Goal: Task Accomplishment & Management: Use online tool/utility

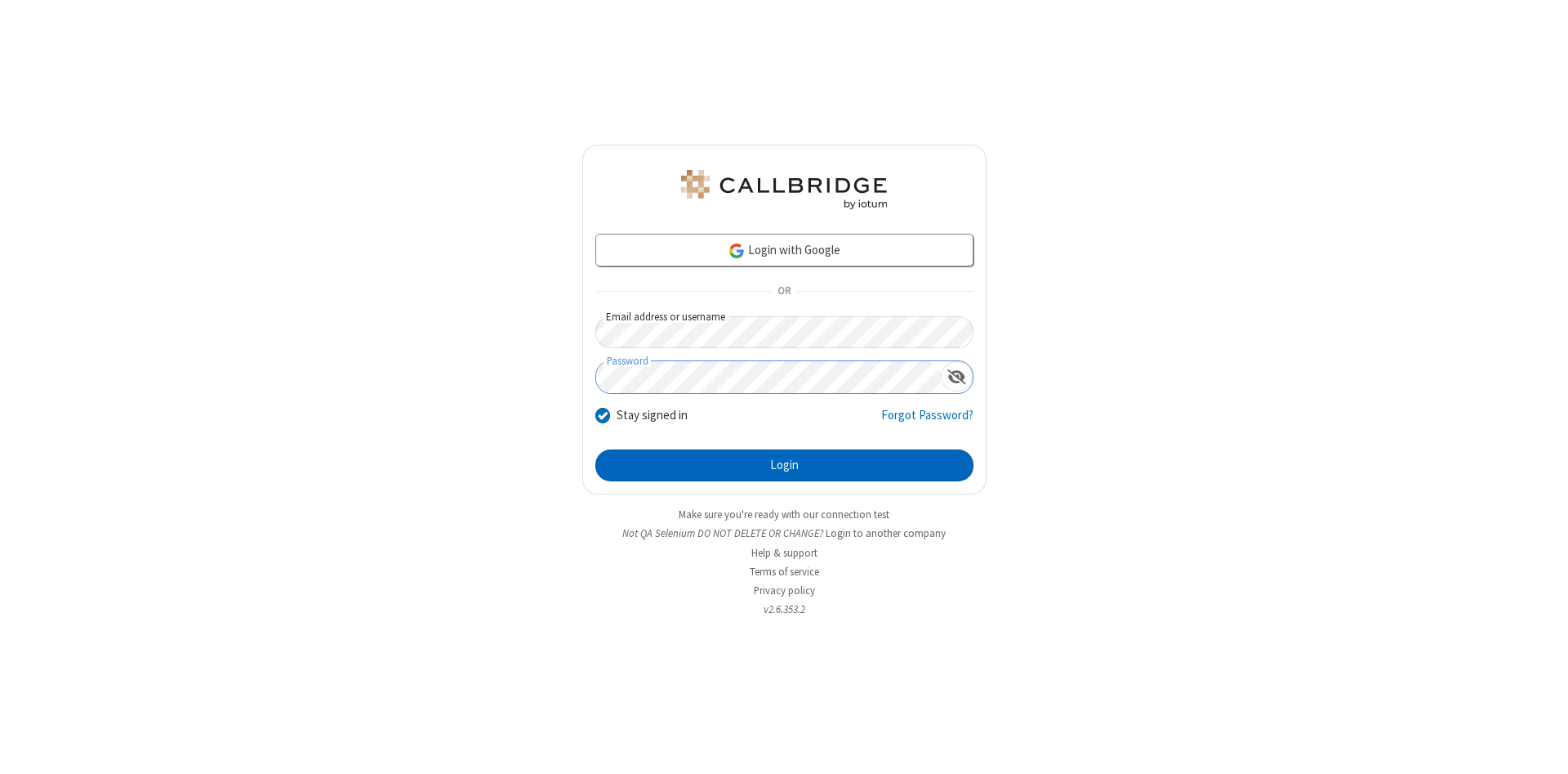
click at [784, 465] on button "Login" at bounding box center [784, 465] width 378 height 32
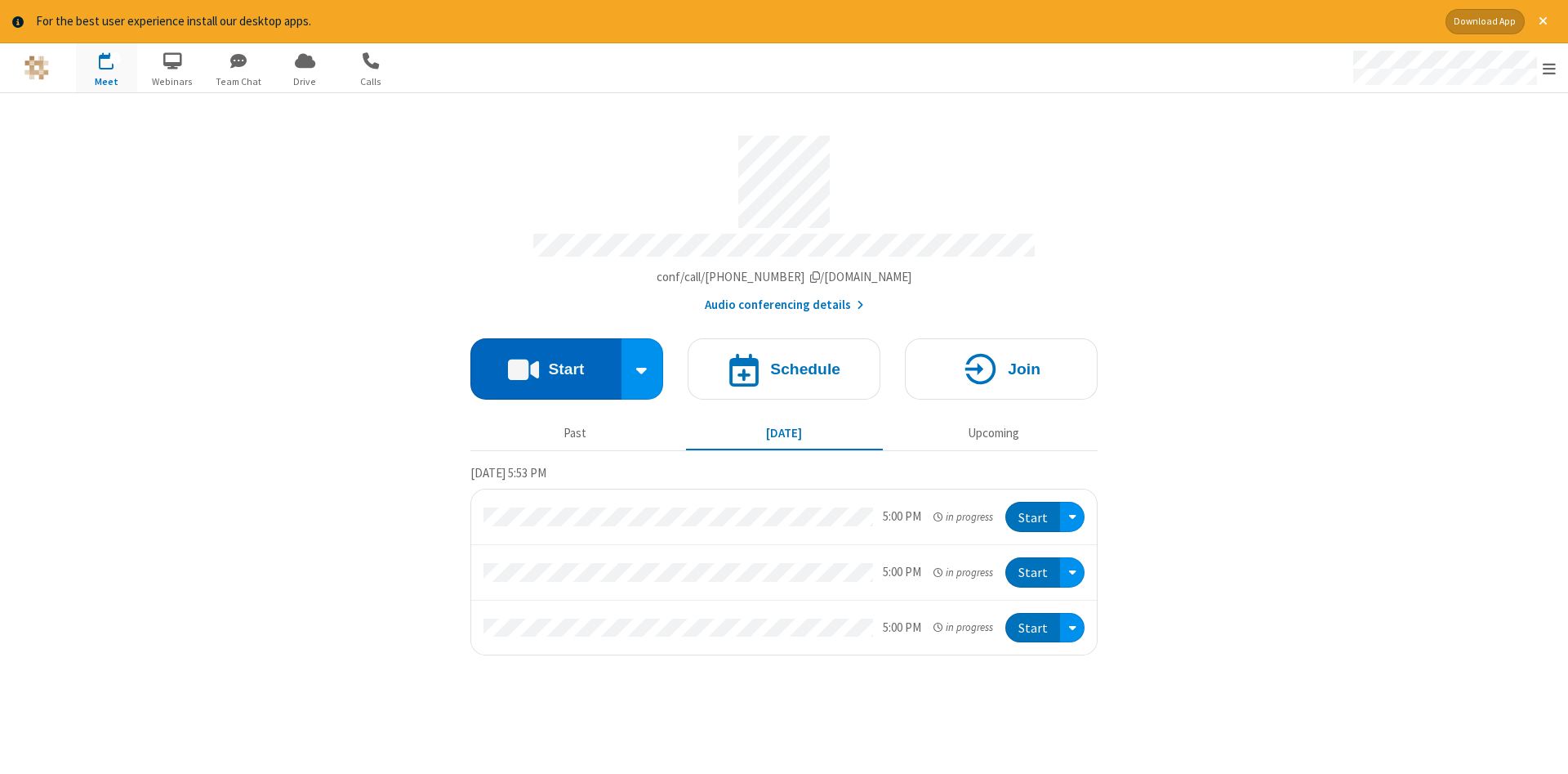
click at [545, 363] on button "Start" at bounding box center [546, 369] width 151 height 61
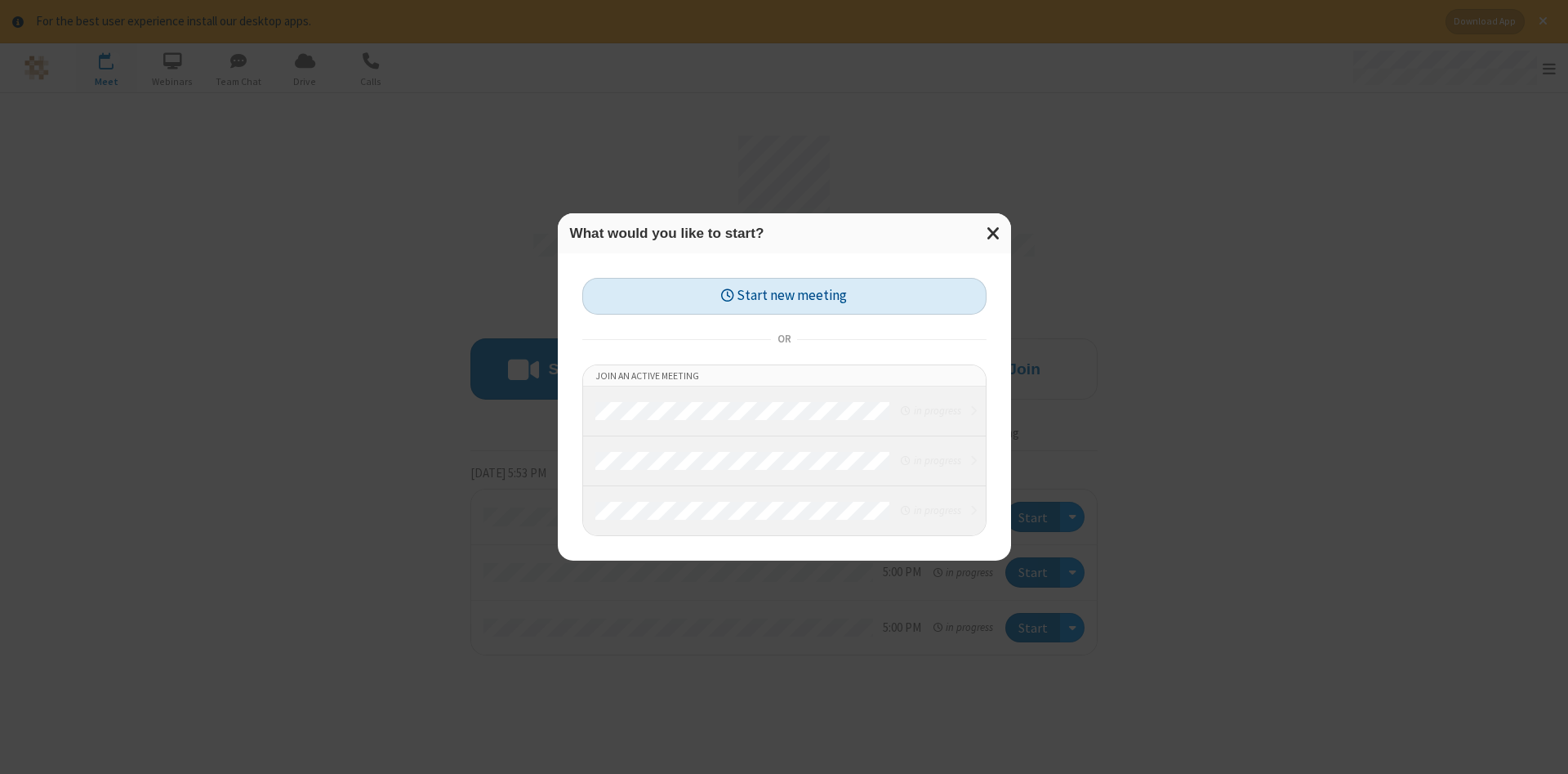
click at [784, 296] on button "Start new meeting" at bounding box center [784, 296] width 404 height 37
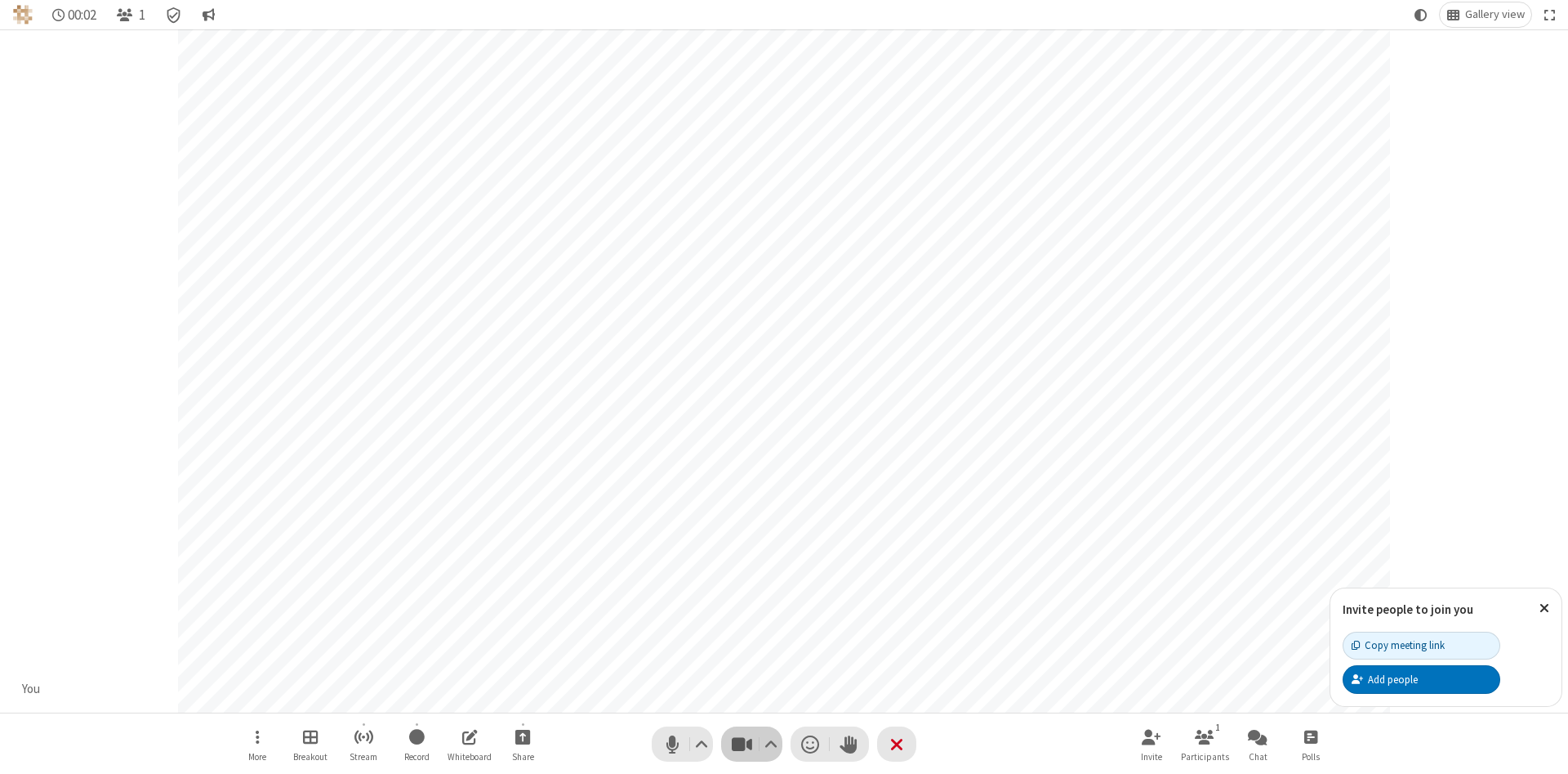
click at [741, 743] on span "Stop video (Alt+V)" at bounding box center [741, 743] width 24 height 23
click at [741, 743] on span "Start video (Alt+V)" at bounding box center [741, 743] width 24 height 23
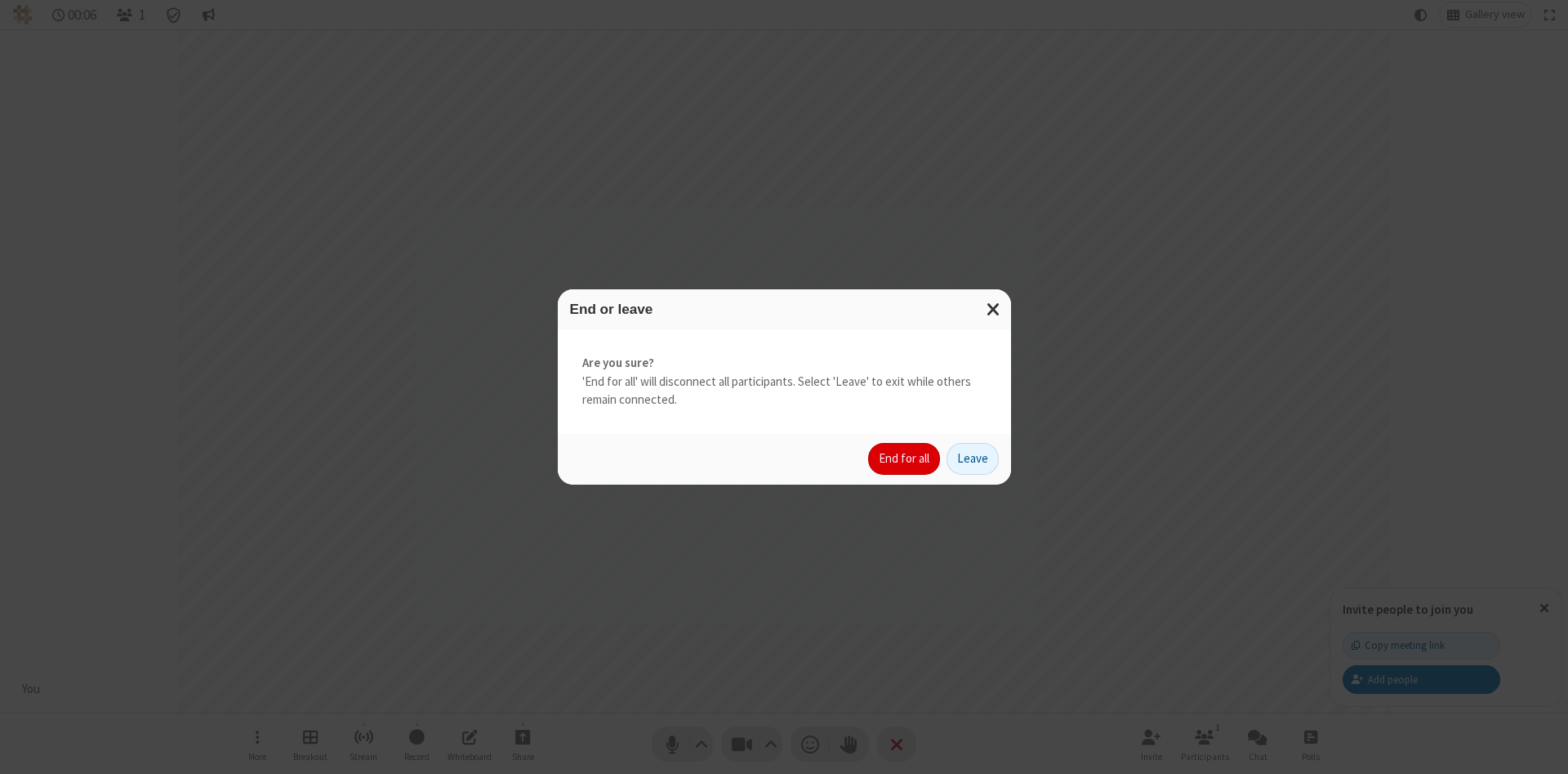
click at [905, 458] on button "End for all" at bounding box center [904, 459] width 72 height 32
